Goal: Communication & Community: Answer question/provide support

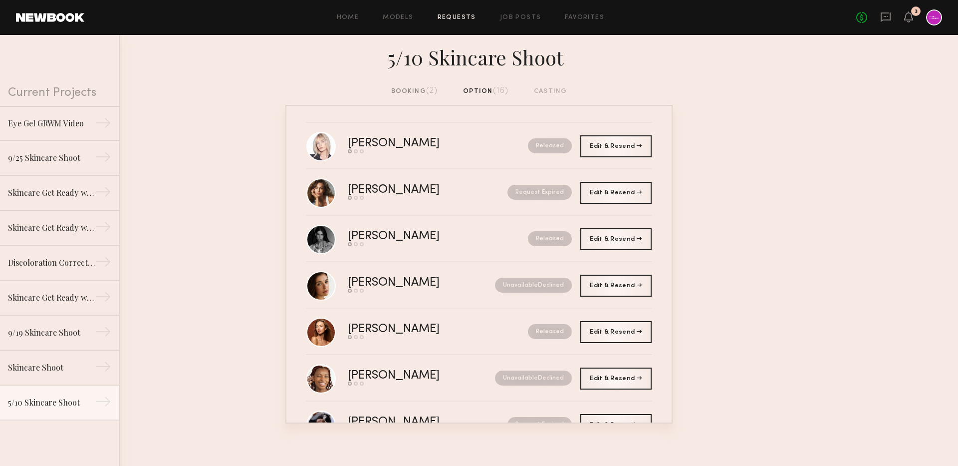
click at [893, 18] on div "No fees up to $5,000 3" at bounding box center [899, 17] width 86 height 16
click at [886, 18] on icon at bounding box center [885, 16] width 11 height 11
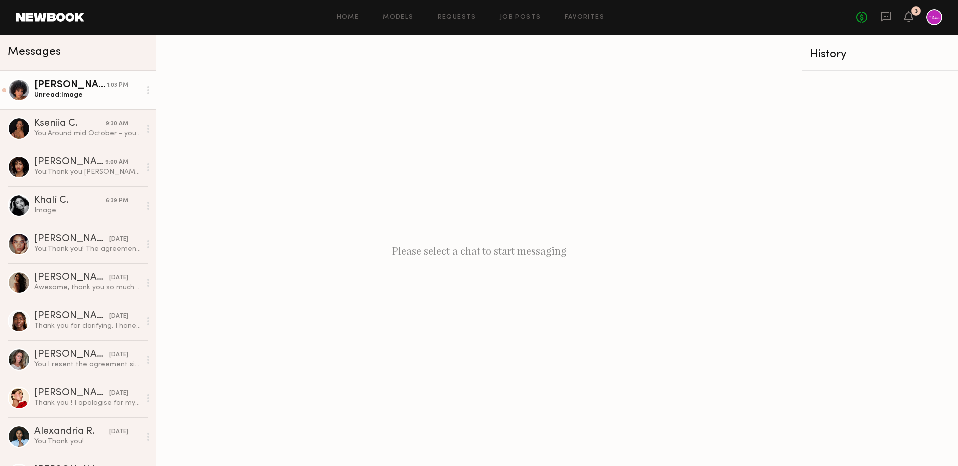
click at [97, 99] on div "Unread: Image" at bounding box center [87, 94] width 106 height 9
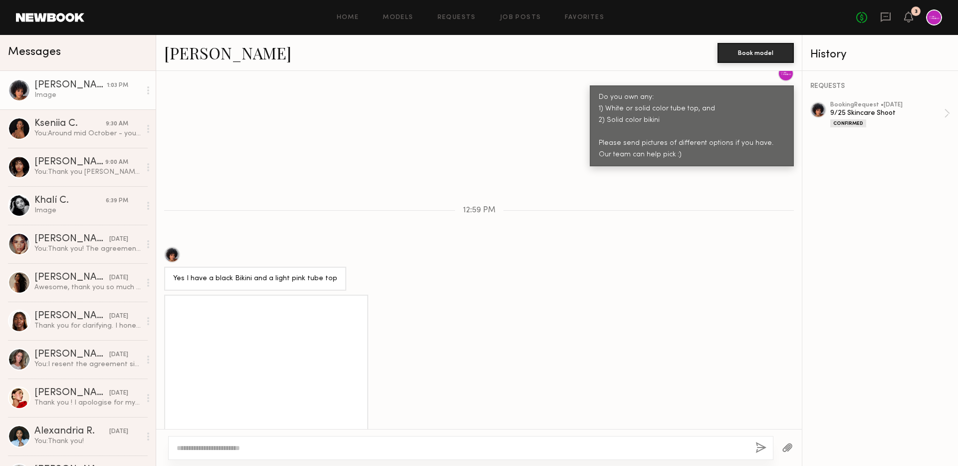
scroll to position [799, 0]
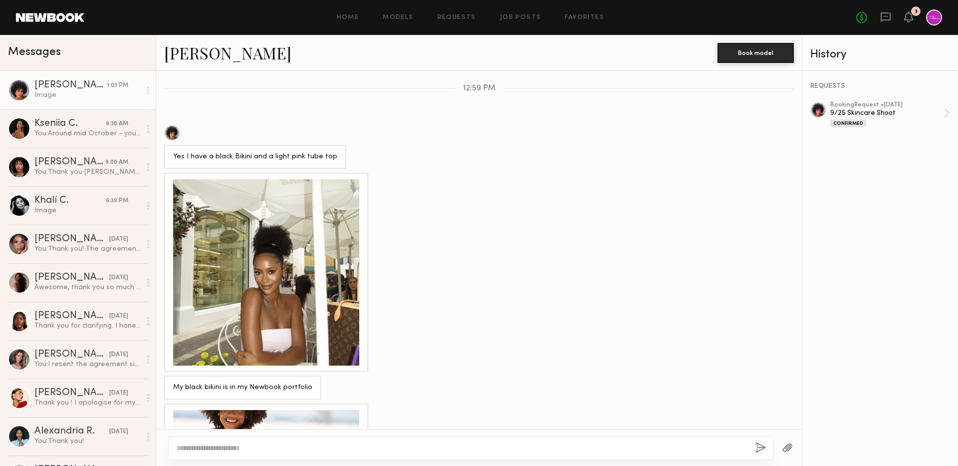
click at [265, 278] on div at bounding box center [266, 272] width 186 height 186
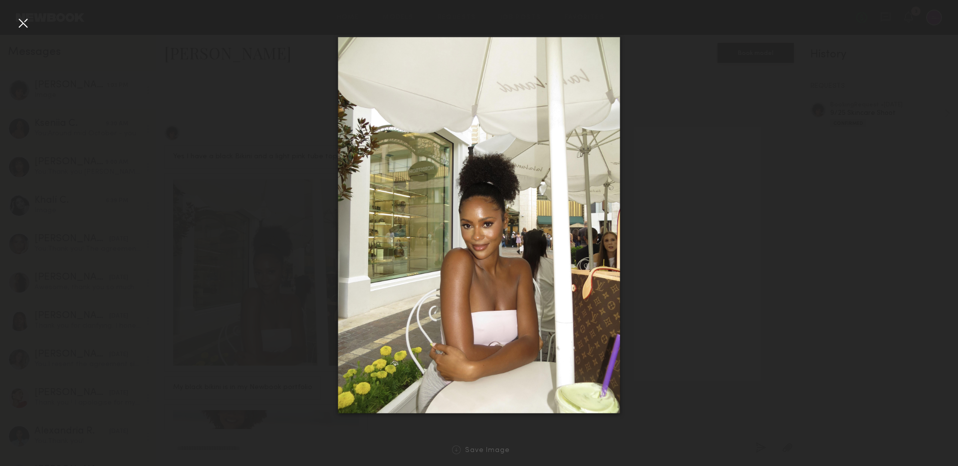
click at [27, 22] on div at bounding box center [23, 23] width 16 height 16
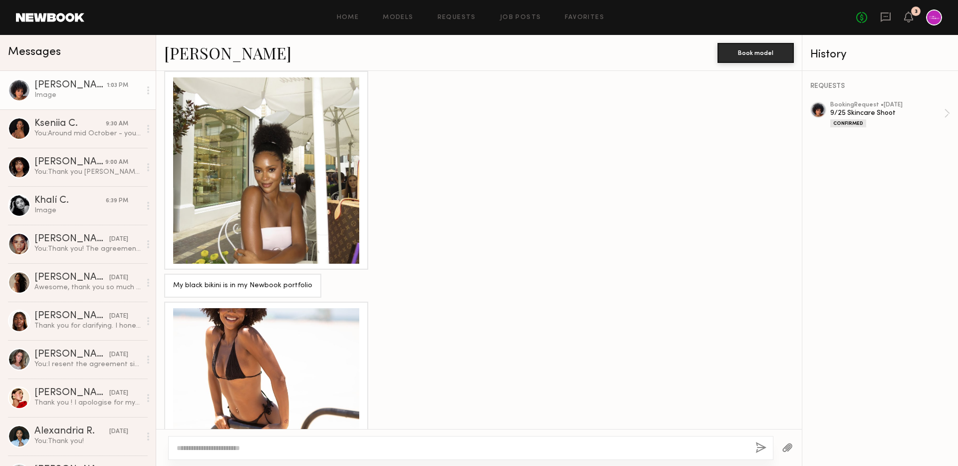
scroll to position [969, 0]
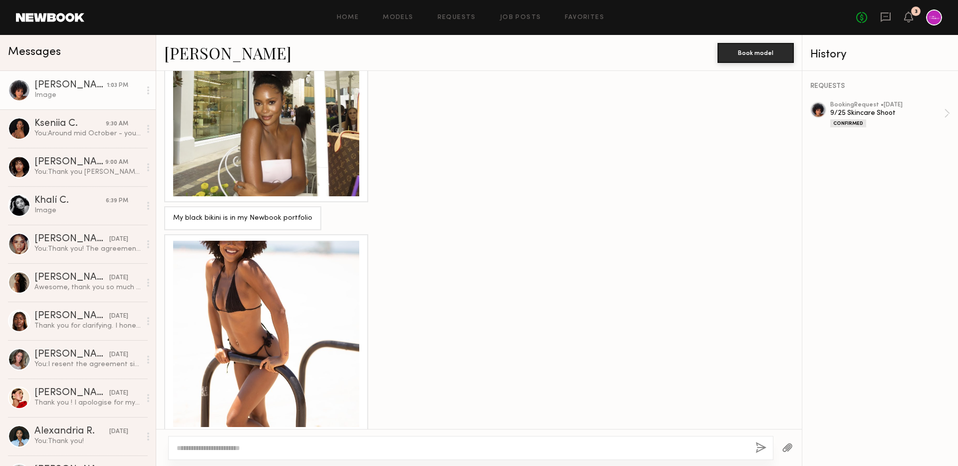
click at [243, 294] on div at bounding box center [266, 334] width 186 height 186
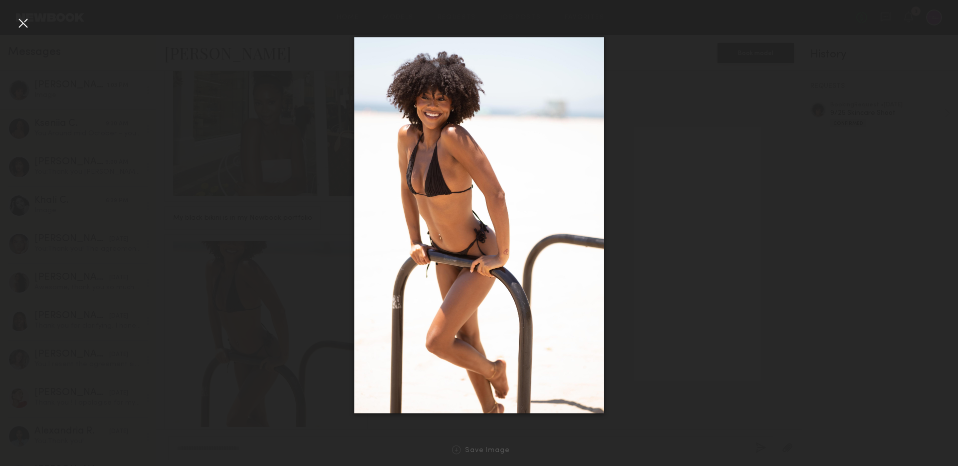
click at [22, 20] on div at bounding box center [23, 23] width 16 height 16
